Goal: Navigation & Orientation: Find specific page/section

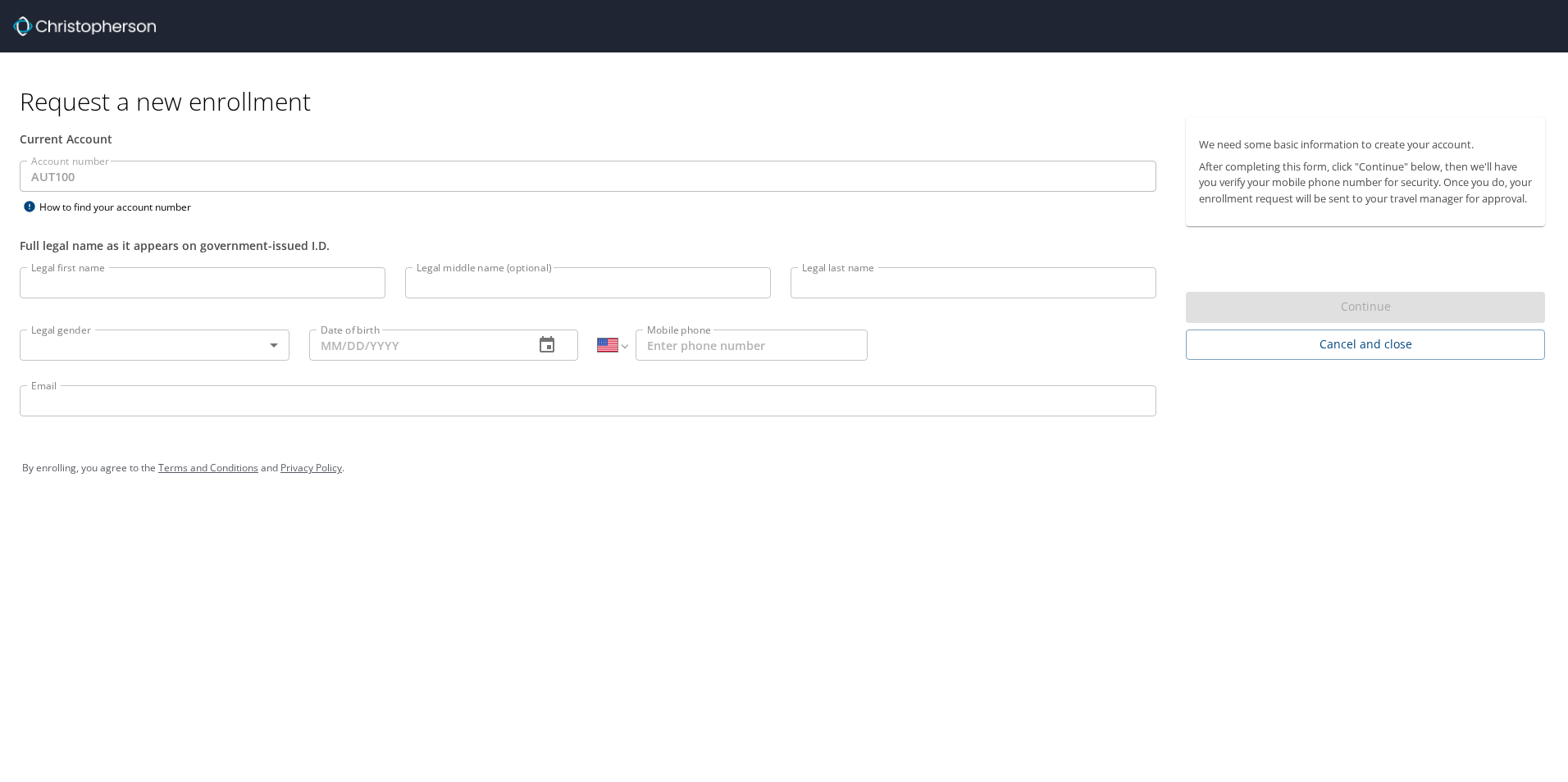
select select "US"
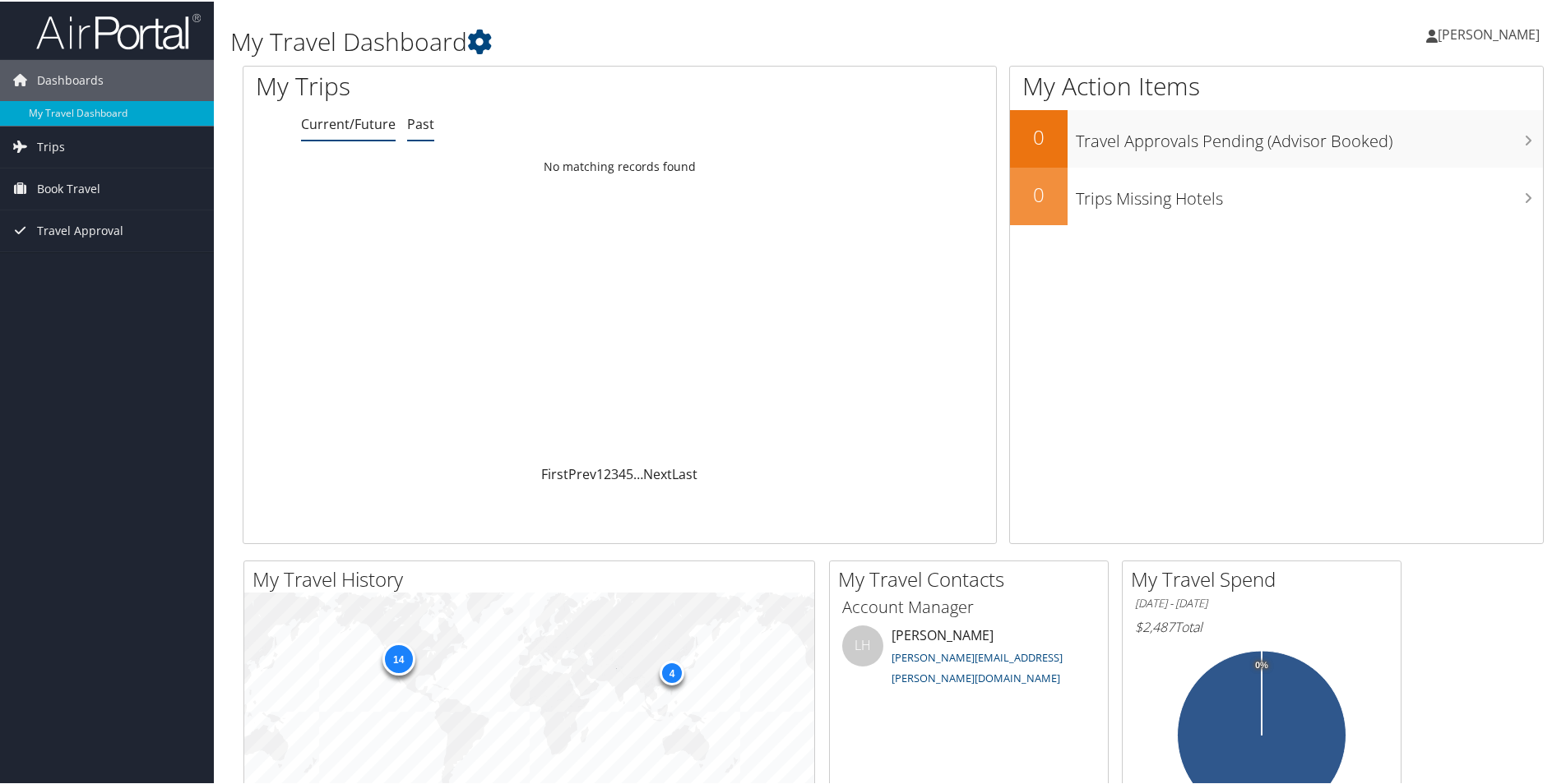
click at [416, 125] on link "Past" at bounding box center [420, 122] width 27 height 19
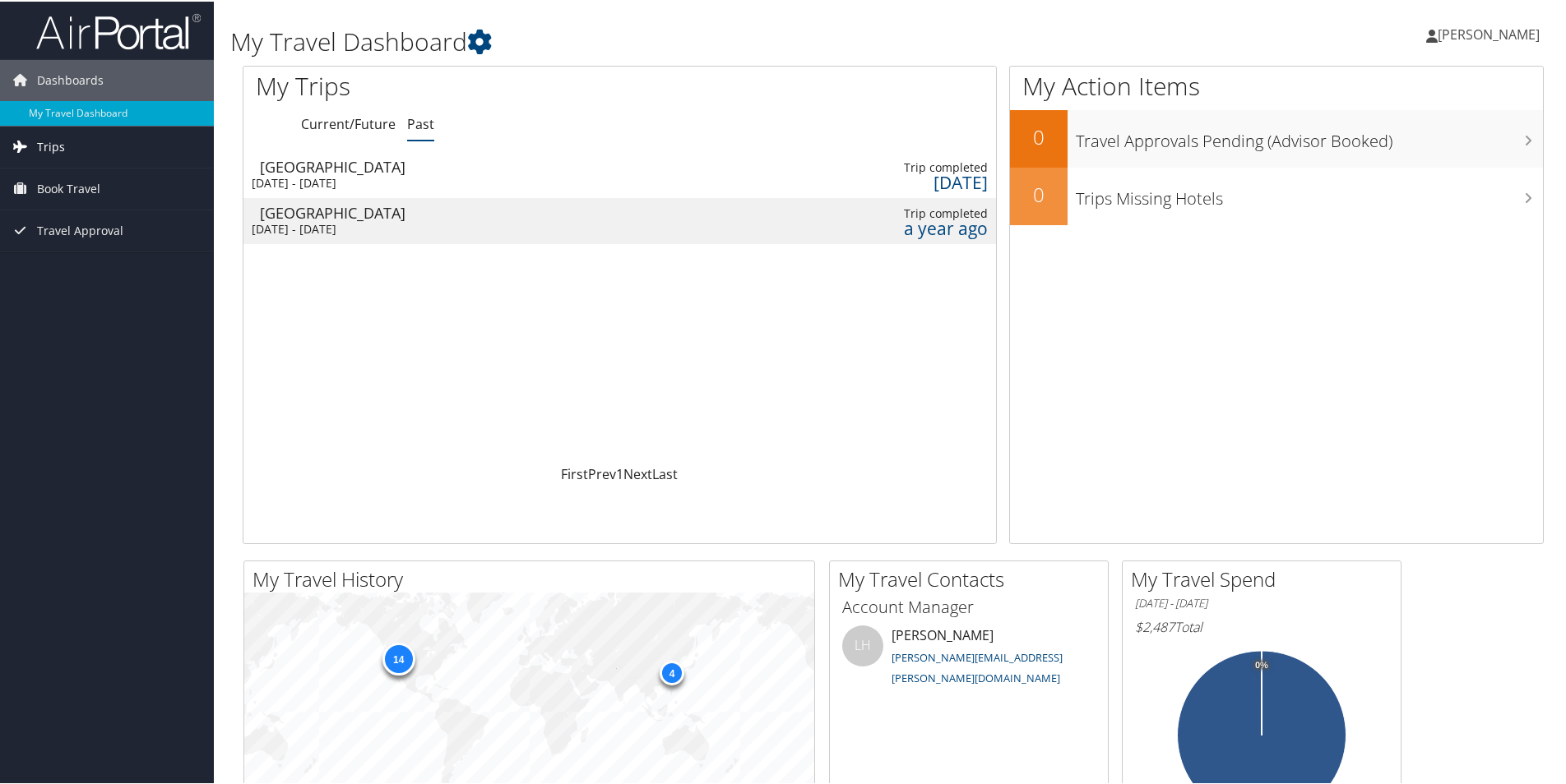
click at [95, 139] on link "Trips" at bounding box center [107, 145] width 214 height 41
